Goal: Book appointment/travel/reservation

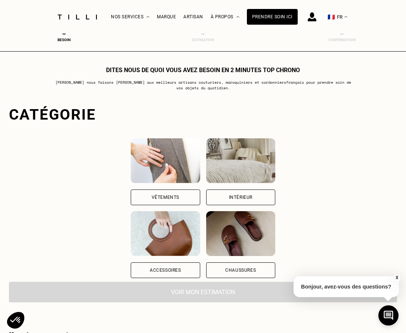
click at [171, 197] on div "Vêtements" at bounding box center [166, 197] width 28 height 4
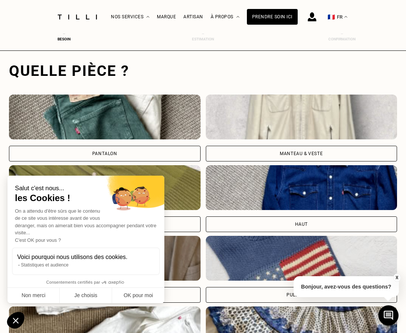
scroll to position [233, 0]
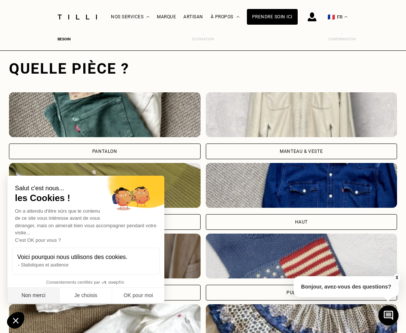
click at [32, 298] on button "Non merci" at bounding box center [33, 296] width 52 height 16
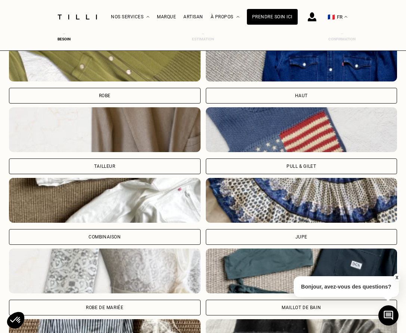
scroll to position [362, 0]
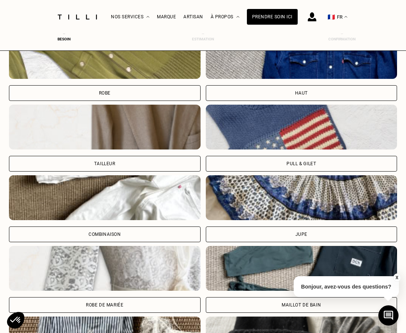
click at [321, 161] on div "Pull & gilet" at bounding box center [302, 164] width 192 height 16
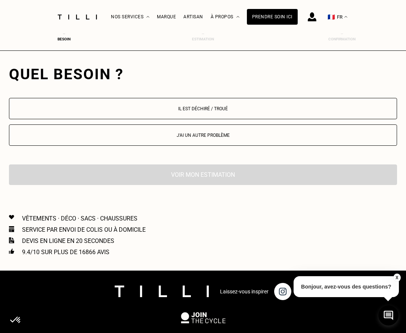
scroll to position [696, 0]
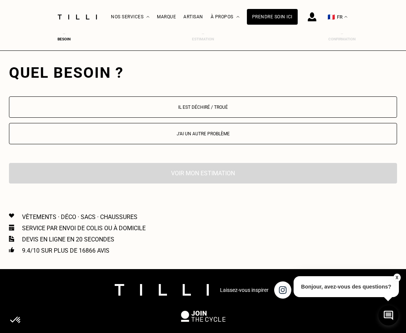
click at [220, 139] on button "J‘ai un autre problème" at bounding box center [203, 133] width 388 height 21
select select "FR"
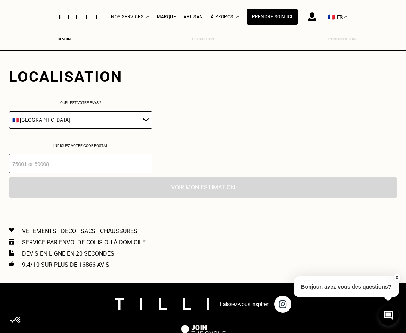
scroll to position [806, 0]
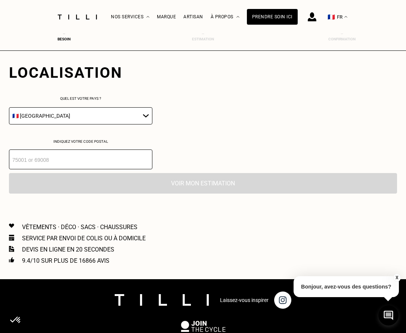
click at [79, 164] on input "number" at bounding box center [80, 159] width 143 height 20
type input "75018"
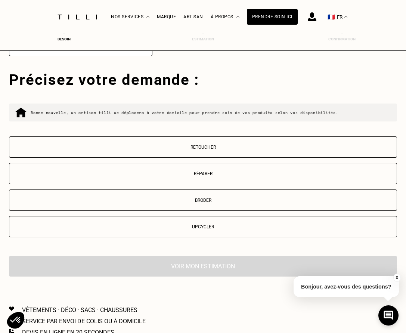
scroll to position [927, 0]
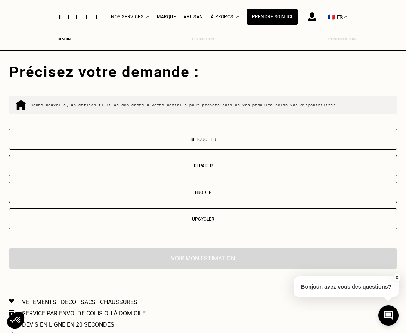
click at [228, 139] on p "Retoucher" at bounding box center [203, 139] width 380 height 5
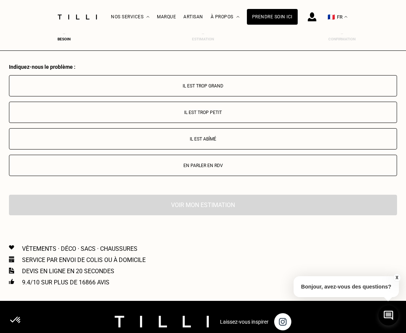
scroll to position [1124, 0]
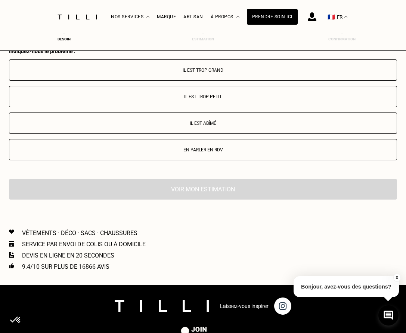
click at [206, 153] on button "En parler en RDV" at bounding box center [203, 149] width 388 height 21
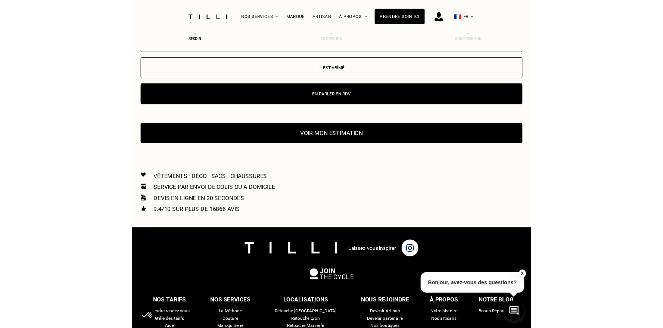
scroll to position [1251, 0]
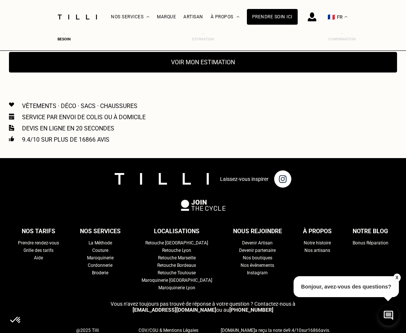
click at [210, 66] on button "Voir mon estimation" at bounding box center [203, 62] width 388 height 21
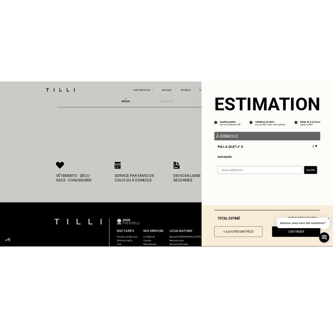
scroll to position [1243, 0]
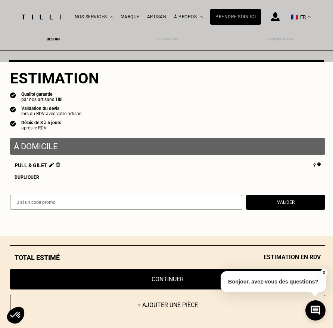
click at [100, 146] on p "À domicile" at bounding box center [168, 146] width 308 height 9
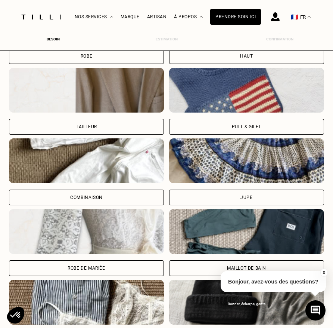
scroll to position [402, 0]
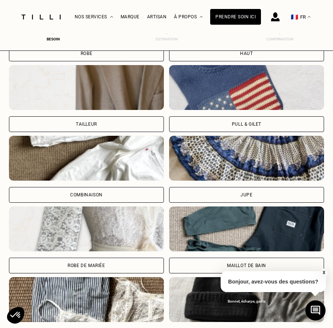
click at [230, 121] on div "Pull & gilet" at bounding box center [246, 124] width 155 height 16
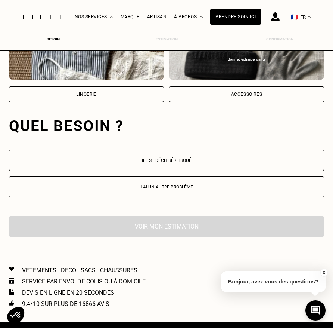
scroll to position [696, 0]
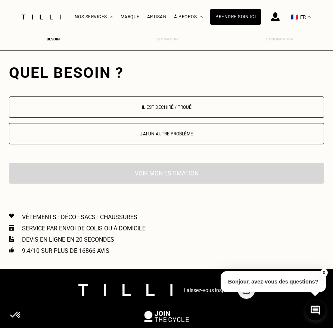
click at [196, 134] on p "J‘ai un autre problème" at bounding box center [166, 133] width 307 height 5
select select "FR"
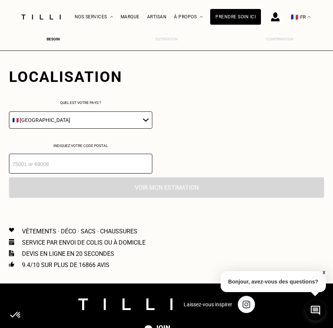
scroll to position [806, 0]
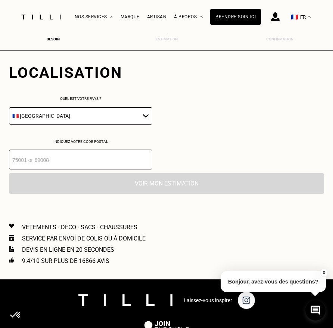
click at [105, 157] on input "number" at bounding box center [80, 159] width 143 height 20
type input "75018"
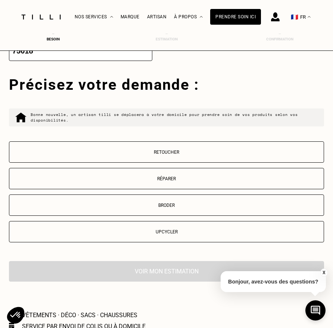
scroll to position [916, 0]
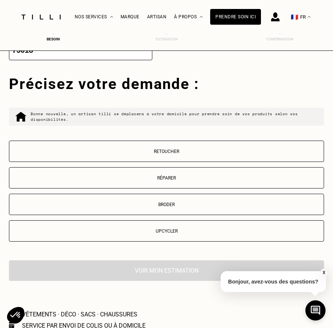
click at [163, 148] on button "Retoucher" at bounding box center [166, 150] width 315 height 21
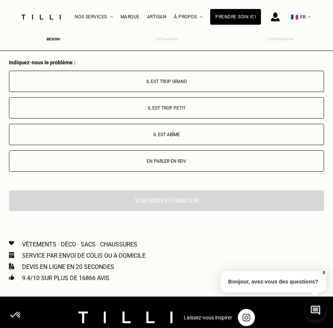
scroll to position [1124, 0]
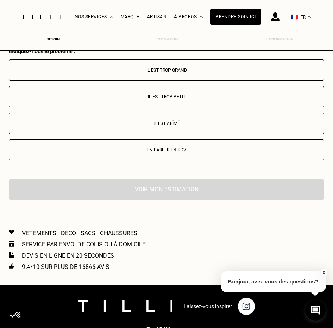
click at [193, 72] on p "Il est trop grand" at bounding box center [166, 70] width 307 height 5
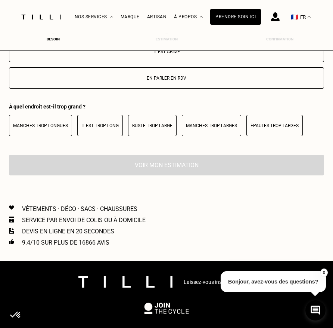
scroll to position [1251, 0]
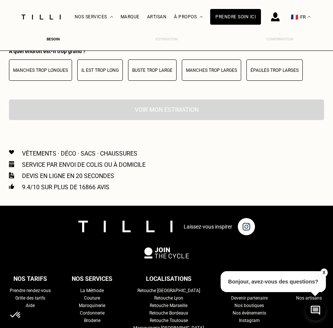
click at [89, 72] on p "Il est trop long" at bounding box center [99, 70] width 37 height 5
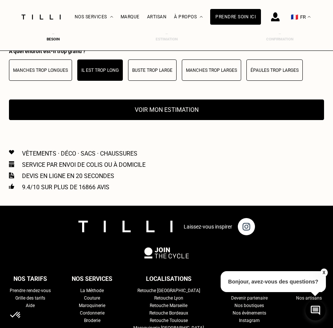
click at [178, 106] on button "Voir mon estimation" at bounding box center [166, 109] width 315 height 21
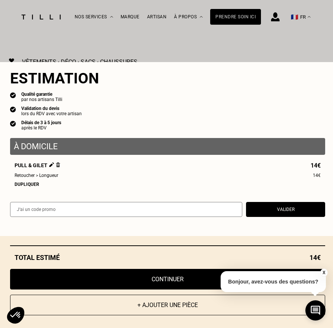
scroll to position [1343, 0]
click at [323, 270] on button "X" at bounding box center [323, 272] width 7 height 8
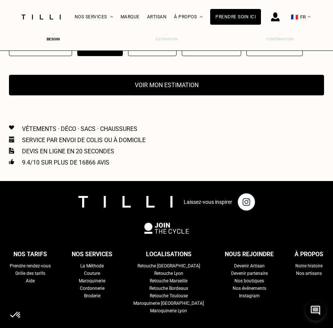
scroll to position [1250, 0]
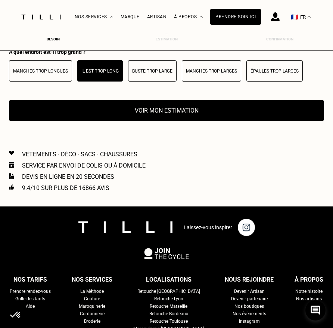
click at [184, 108] on button "Voir mon estimation" at bounding box center [166, 110] width 315 height 21
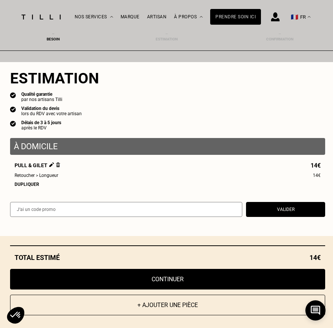
scroll to position [1287, 0]
click at [166, 278] on button "Continuer" at bounding box center [167, 279] width 315 height 21
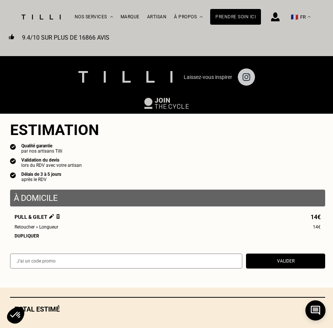
scroll to position [332, 0]
select select "FR"
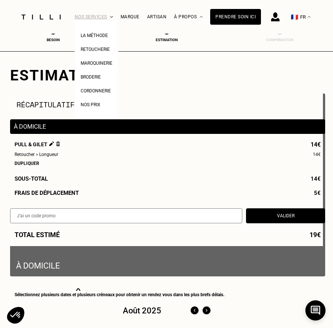
click at [88, 16] on div "Nos services" at bounding box center [94, 16] width 38 height 33
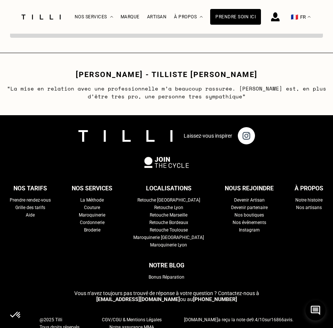
scroll to position [1293, 0]
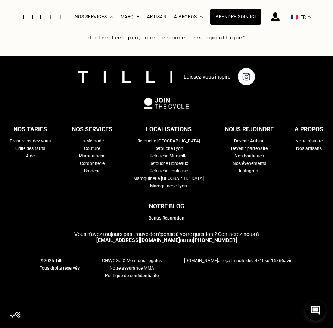
click at [158, 139] on div "Retouche [GEOGRAPHIC_DATA]" at bounding box center [168, 140] width 63 height 7
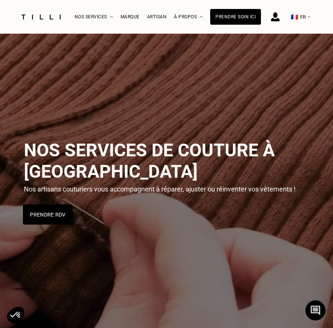
click at [44, 206] on button "Prendre RDV" at bounding box center [48, 214] width 50 height 20
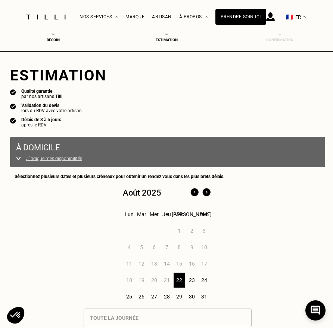
select select "FR"
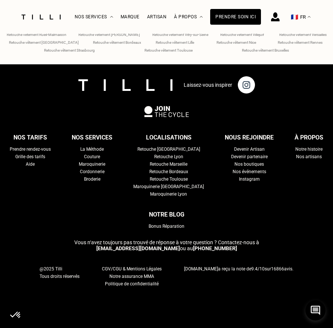
scroll to position [2779, 0]
